Goal: Obtain resource: Download file/media

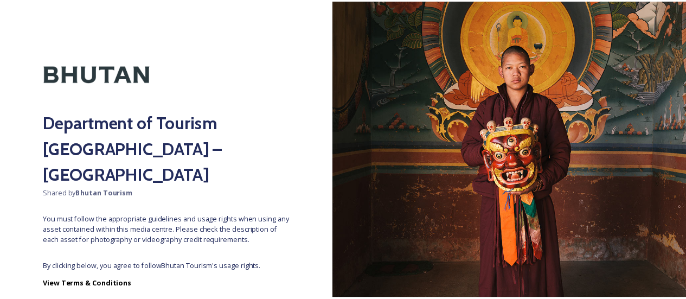
scroll to position [56, 0]
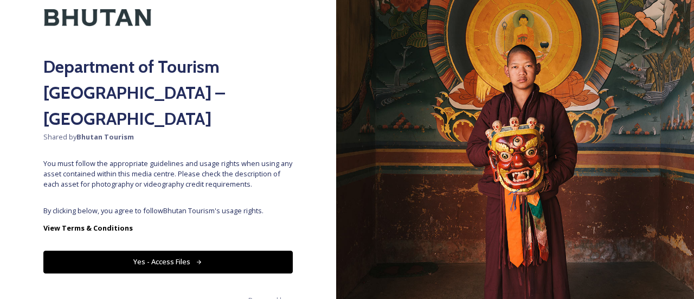
click at [185, 250] on button "Yes - Access Files" at bounding box center [167, 261] width 249 height 22
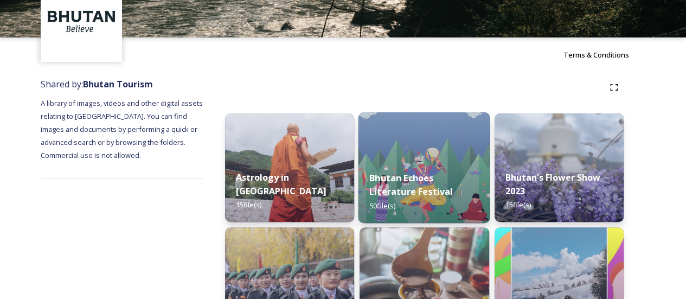
scroll to position [67, 0]
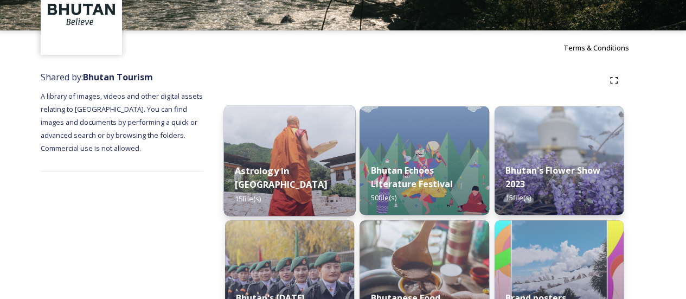
click at [291, 152] on img at bounding box center [290, 160] width 132 height 111
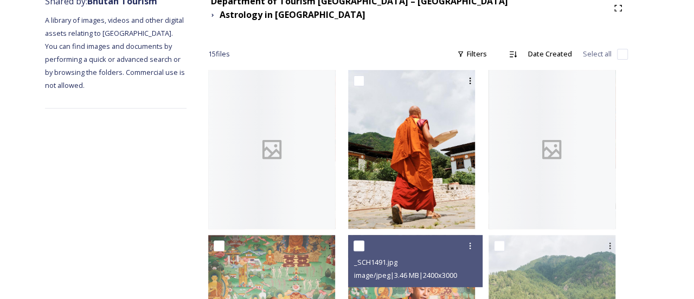
scroll to position [147, 0]
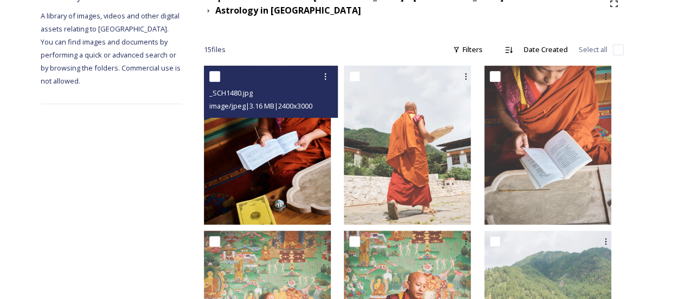
click at [297, 200] on img at bounding box center [267, 145] width 127 height 159
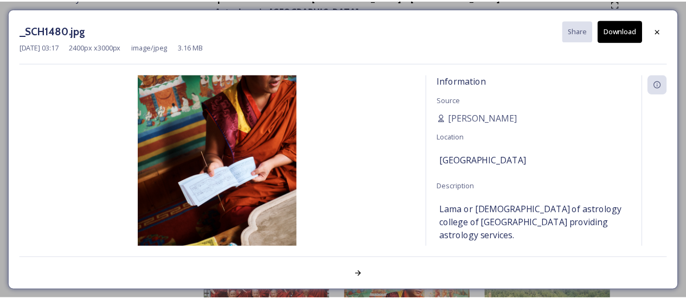
scroll to position [36, 0]
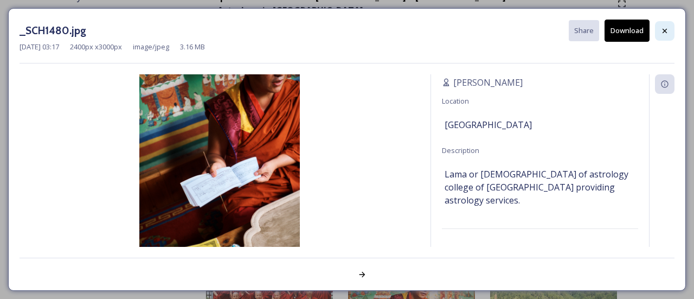
click at [668, 28] on icon at bounding box center [664, 31] width 9 height 9
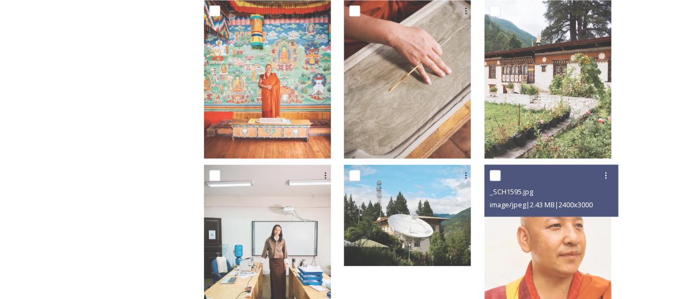
scroll to position [747, 0]
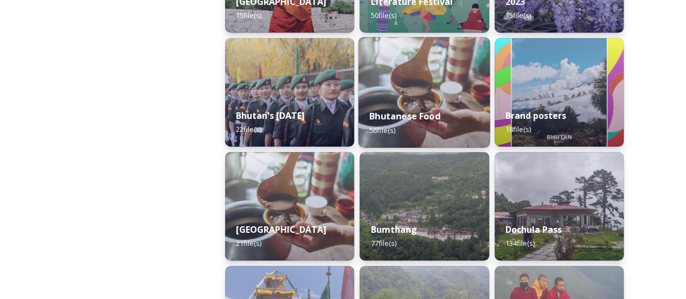
scroll to position [250, 0]
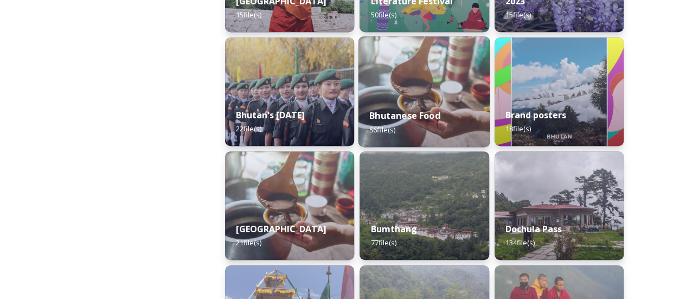
click at [424, 111] on strong "Bhutanese Food" at bounding box center [404, 116] width 71 height 12
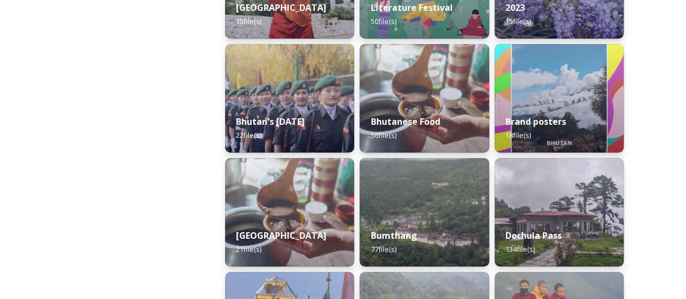
scroll to position [247, 0]
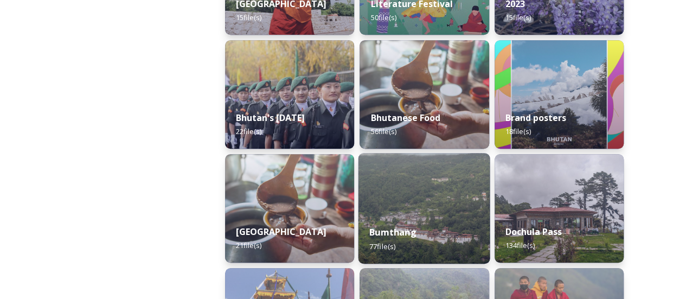
click at [416, 214] on div "Bumthang 77 file(s)" at bounding box center [424, 238] width 132 height 49
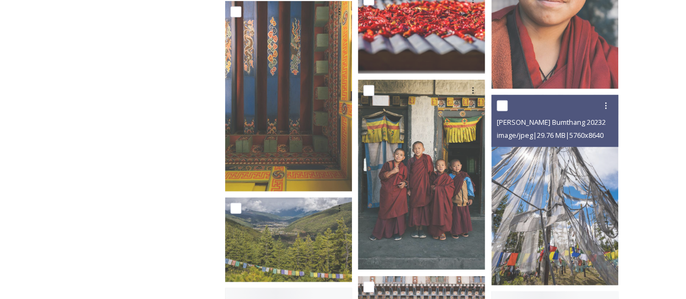
scroll to position [1379, 0]
